Goal: Task Accomplishment & Management: Use online tool/utility

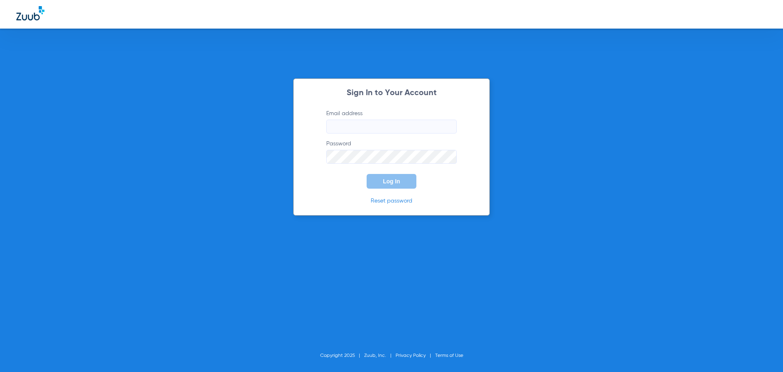
type input "[EMAIL_ADDRESS][DOMAIN_NAME]"
click at [386, 175] on button "Log In" at bounding box center [392, 181] width 50 height 15
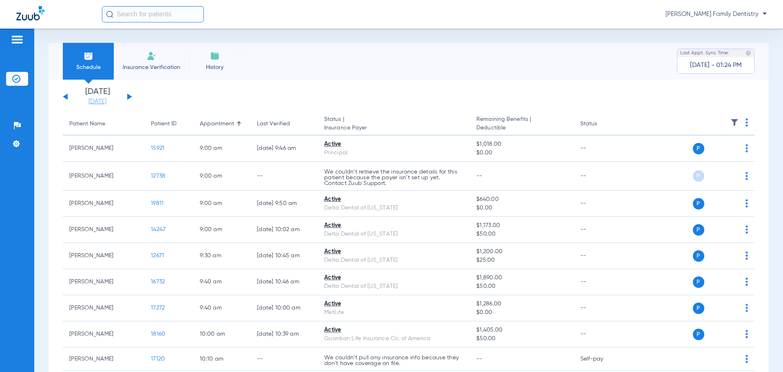
click at [106, 102] on link "[DATE]" at bounding box center [97, 102] width 49 height 8
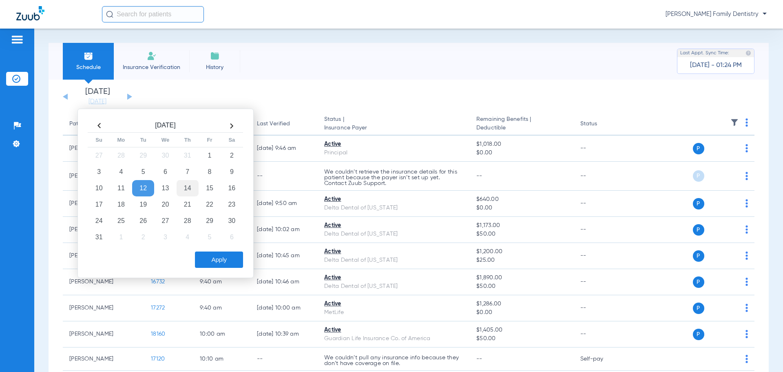
click at [191, 188] on td "14" at bounding box center [188, 188] width 22 height 16
click at [207, 255] on button "Apply" at bounding box center [219, 259] width 48 height 16
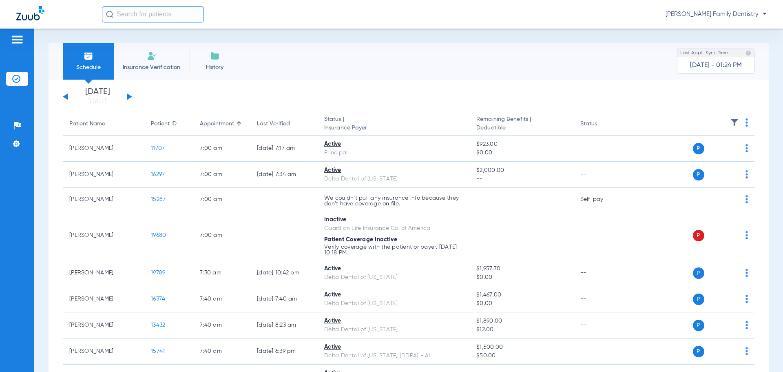
click at [110, 126] on div at bounding box center [110, 124] width 1 height 4
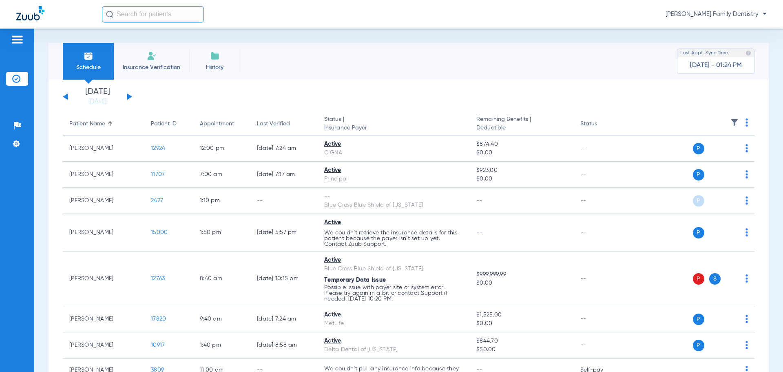
click at [65, 96] on button at bounding box center [65, 96] width 5 height 6
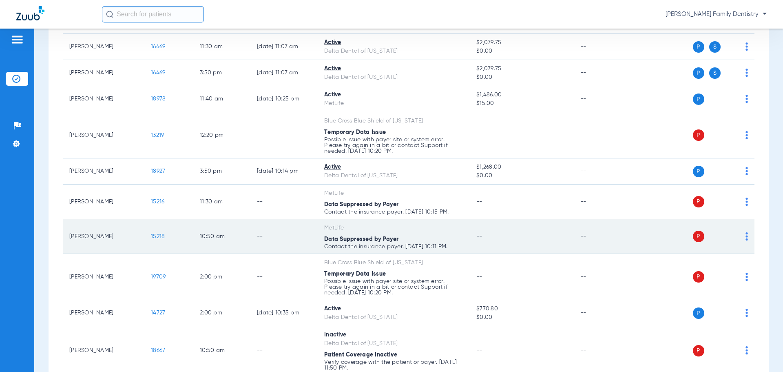
scroll to position [530, 0]
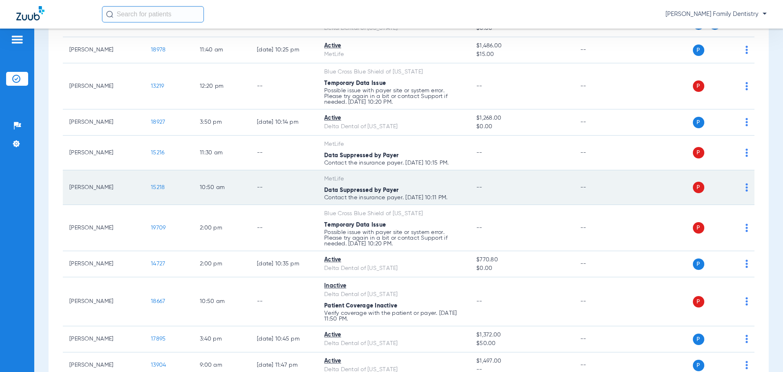
click at [156, 186] on span "15218" at bounding box center [158, 187] width 14 height 6
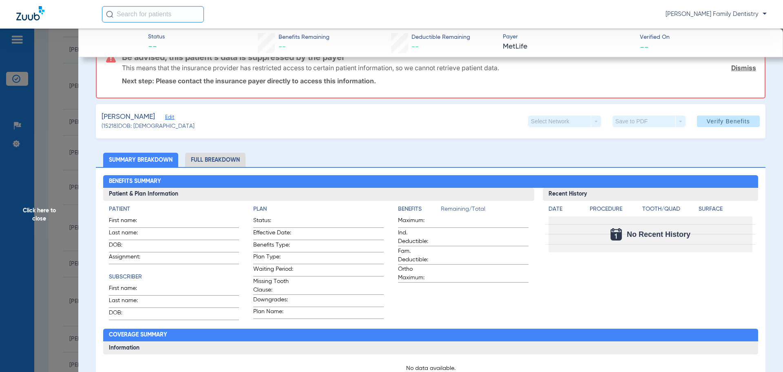
scroll to position [0, 0]
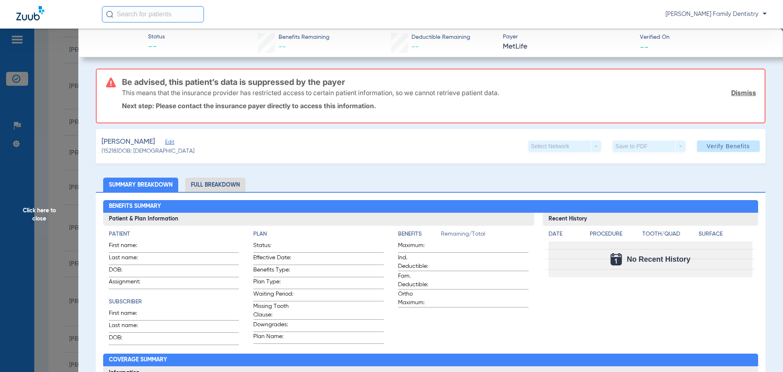
click at [53, 176] on span "Click here to close" at bounding box center [39, 215] width 78 height 372
